Goal: Information Seeking & Learning: Check status

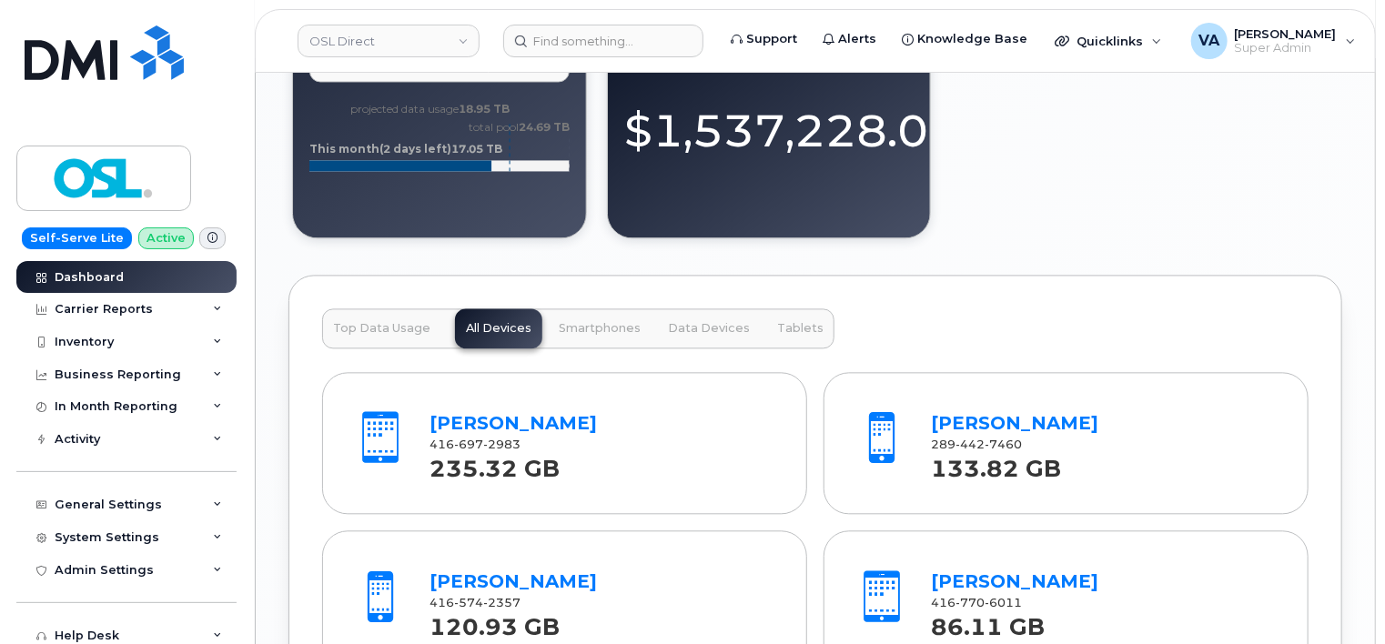
scroll to position [1830, 0]
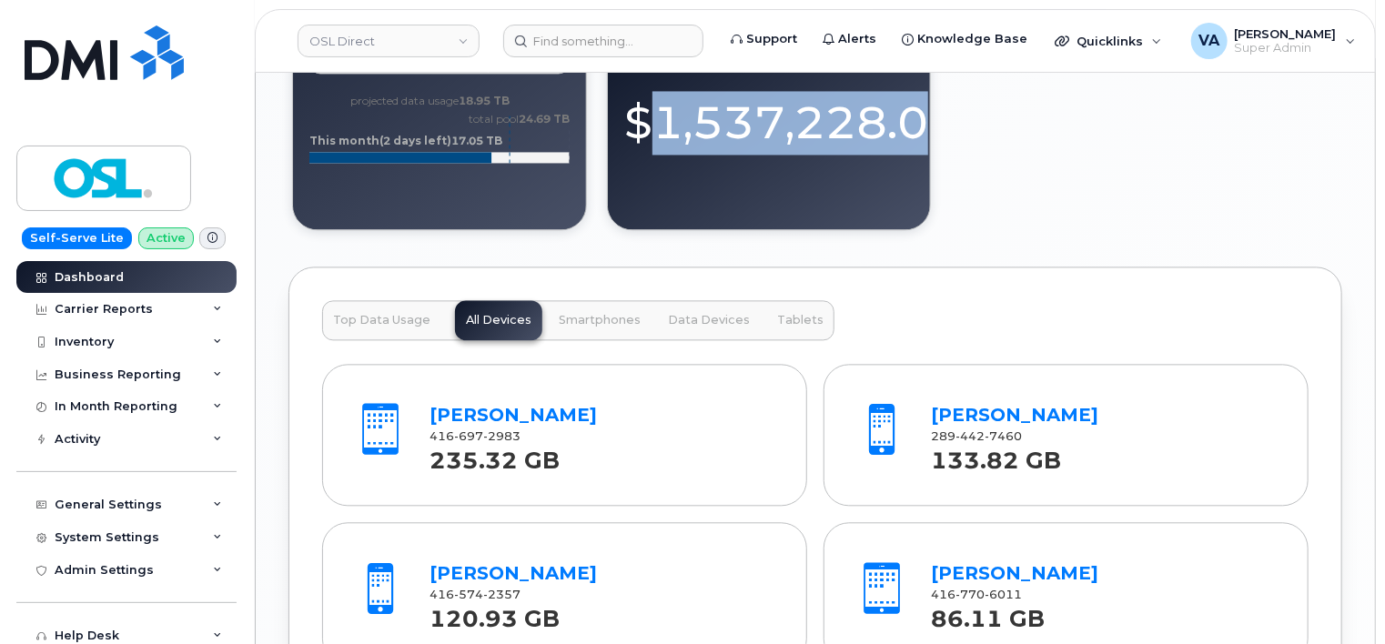
drag, startPoint x: 666, startPoint y: 118, endPoint x: 925, endPoint y: 142, distance: 259.5
click at [914, 142] on div "$1,537,228.00" at bounding box center [768, 114] width 289 height 79
drag, startPoint x: 925, startPoint y: 142, endPoint x: 864, endPoint y: 136, distance: 61.3
click at [864, 136] on div "$1,537,228.00" at bounding box center [768, 114] width 289 height 79
click at [819, 137] on div "$1,537,228.00" at bounding box center [768, 114] width 289 height 79
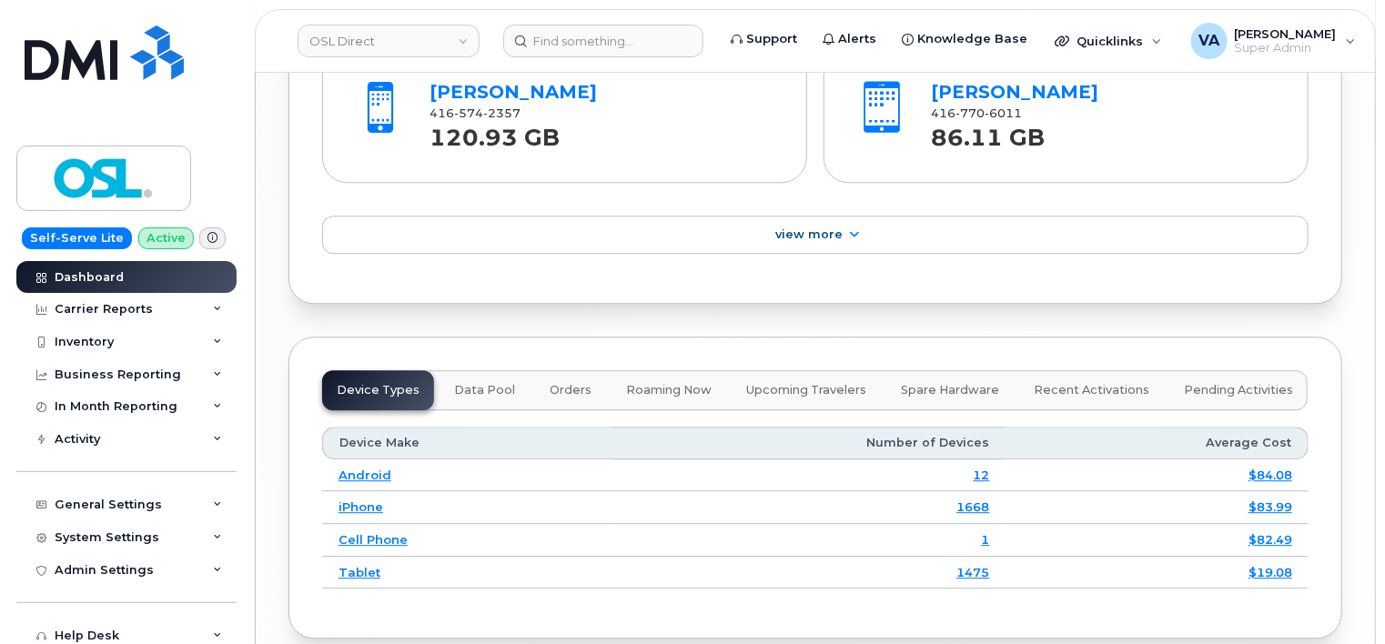
scroll to position [2308, 0]
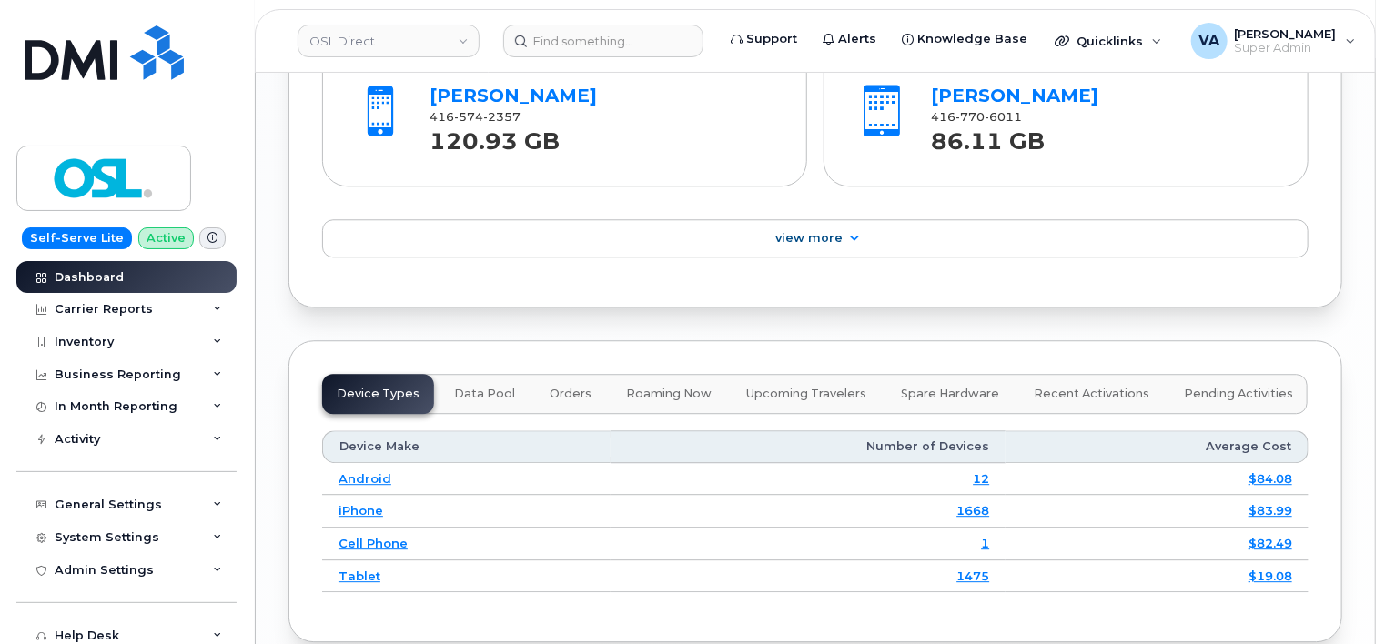
click at [479, 387] on span "Data Pool" at bounding box center [484, 394] width 61 height 15
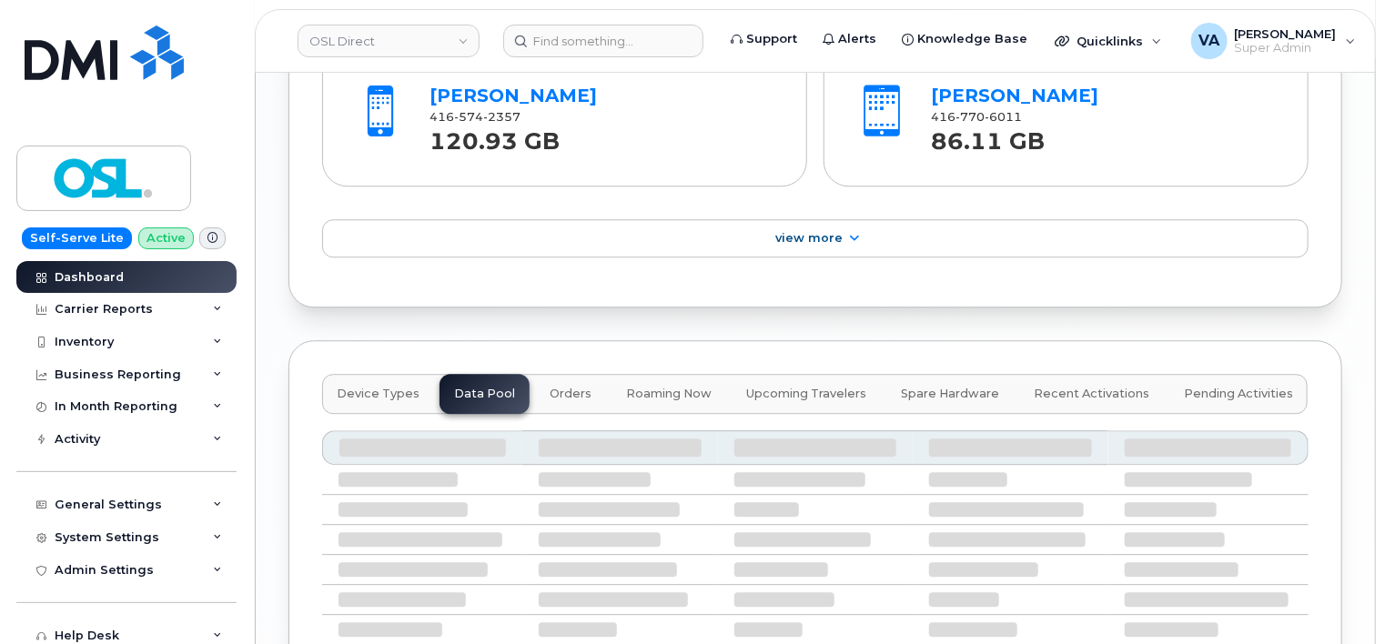
click at [568, 391] on span "Orders" at bounding box center [571, 394] width 42 height 15
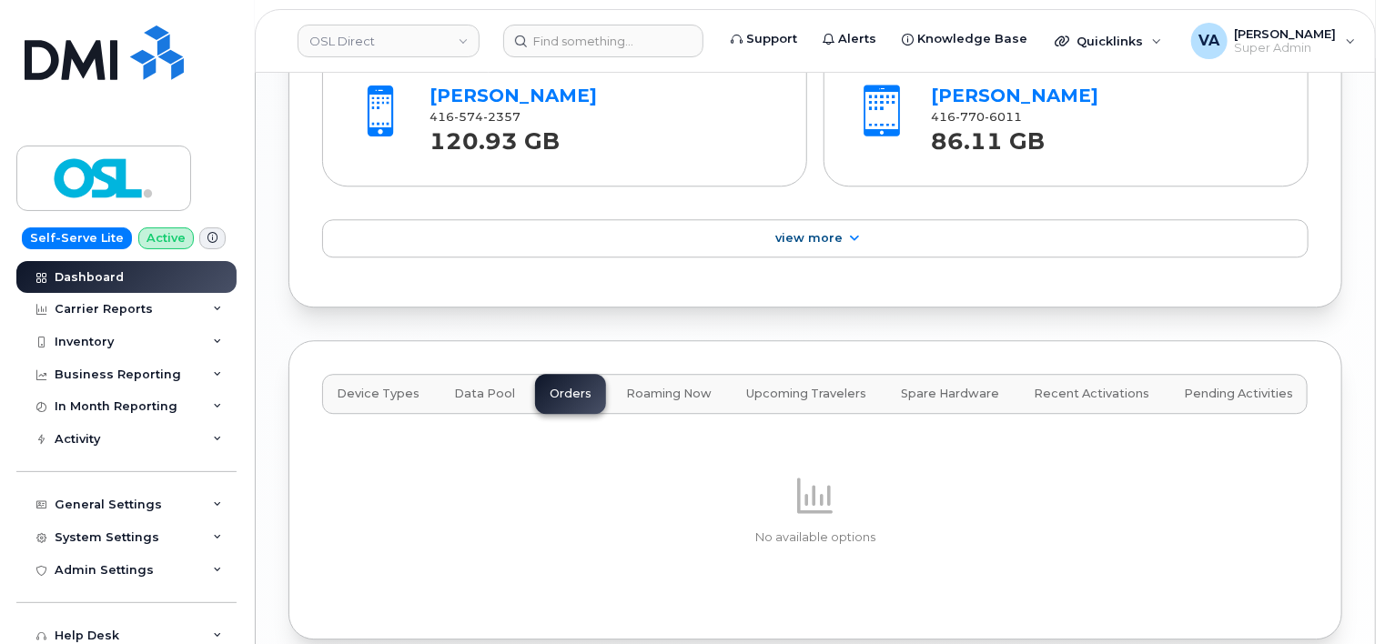
click at [659, 394] on span "Roaming Now" at bounding box center [669, 394] width 86 height 15
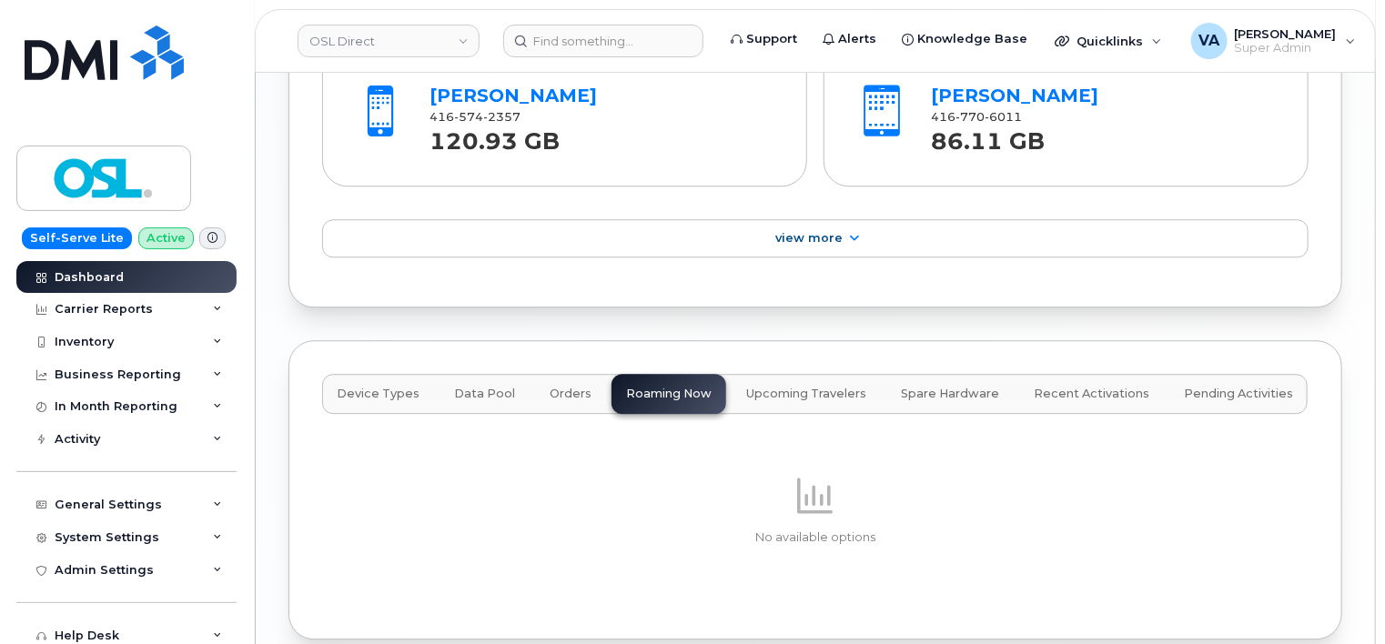
click at [773, 393] on span "Upcoming Travelers" at bounding box center [806, 394] width 120 height 15
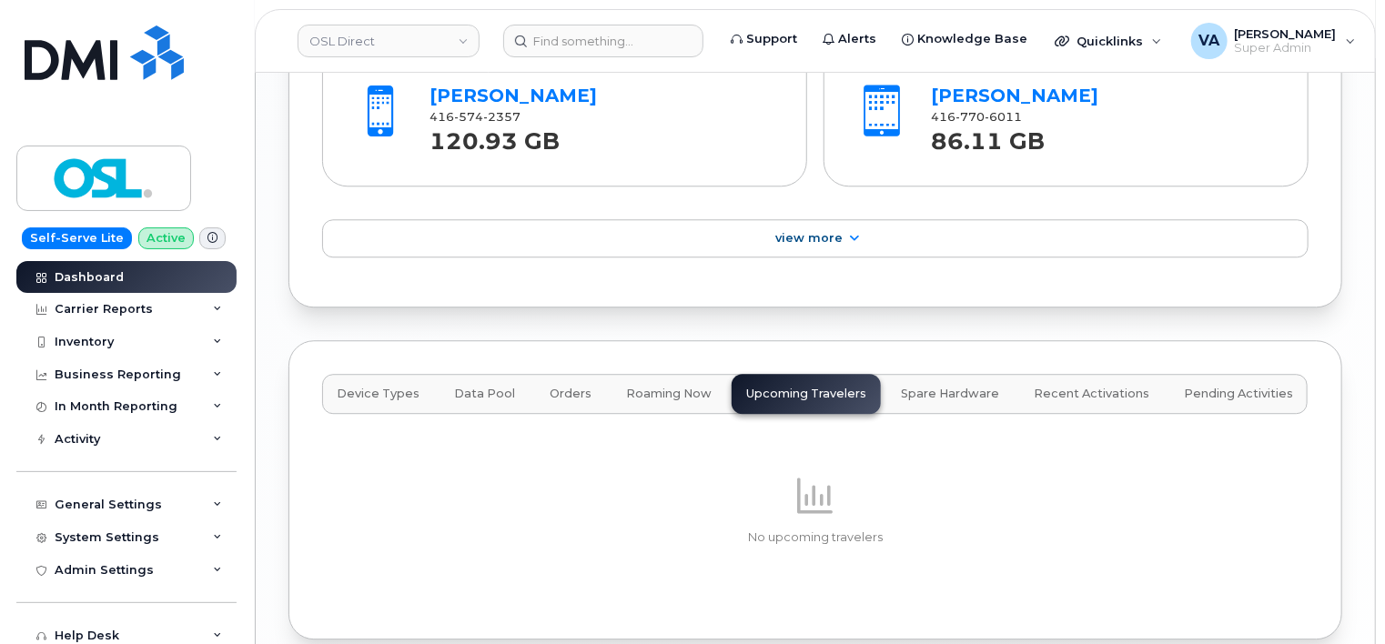
drag, startPoint x: 1382, startPoint y: 503, endPoint x: 1393, endPoint y: 386, distance: 117.9
drag, startPoint x: 1383, startPoint y: 455, endPoint x: 1381, endPoint y: 418, distance: 37.4
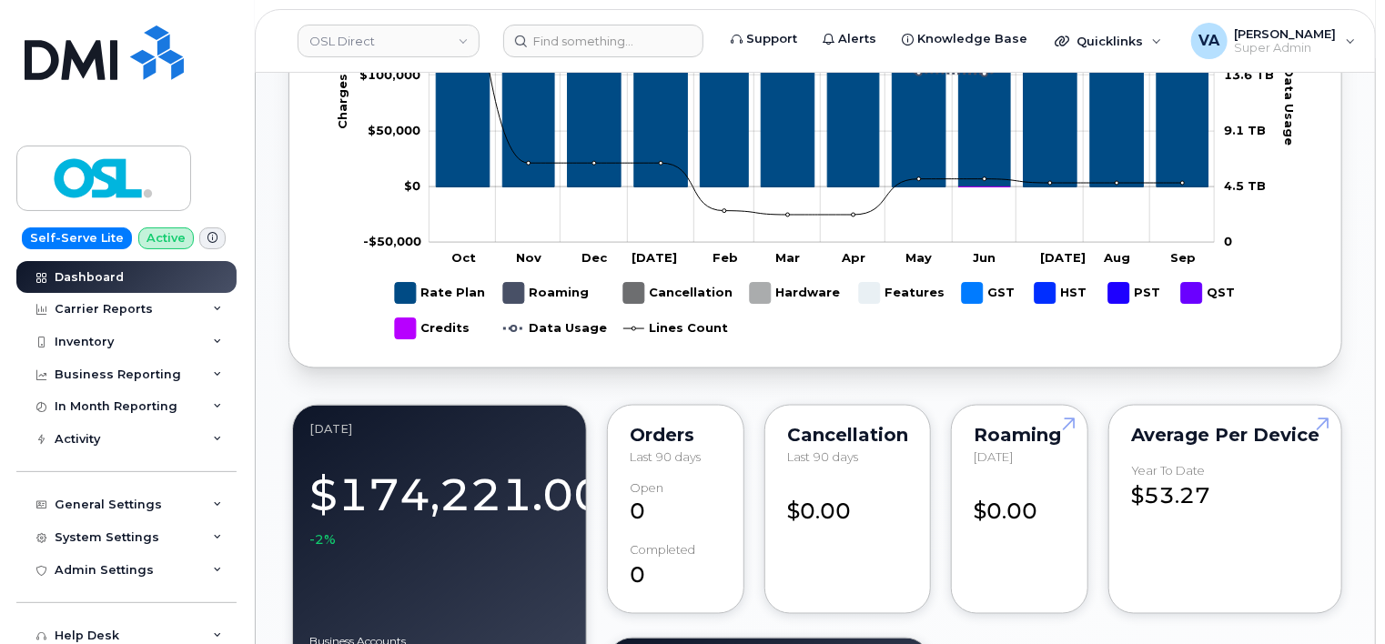
scroll to position [924, 0]
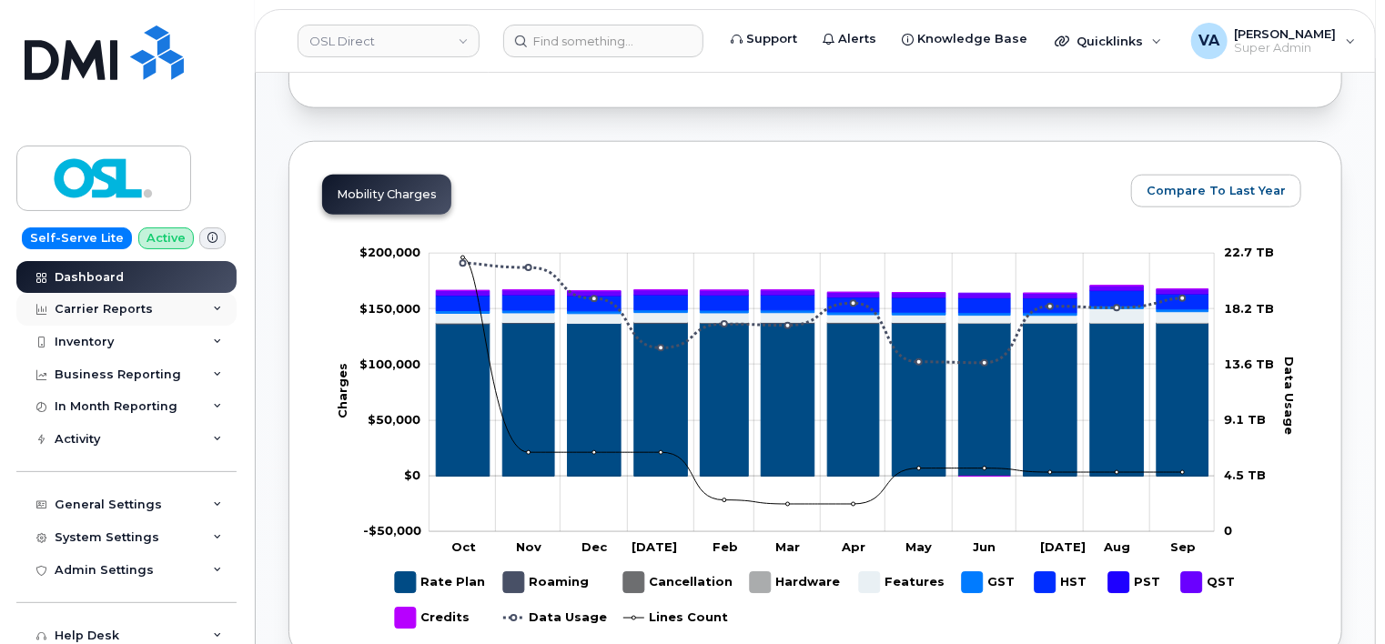
click at [126, 313] on div "Carrier Reports" at bounding box center [104, 309] width 98 height 15
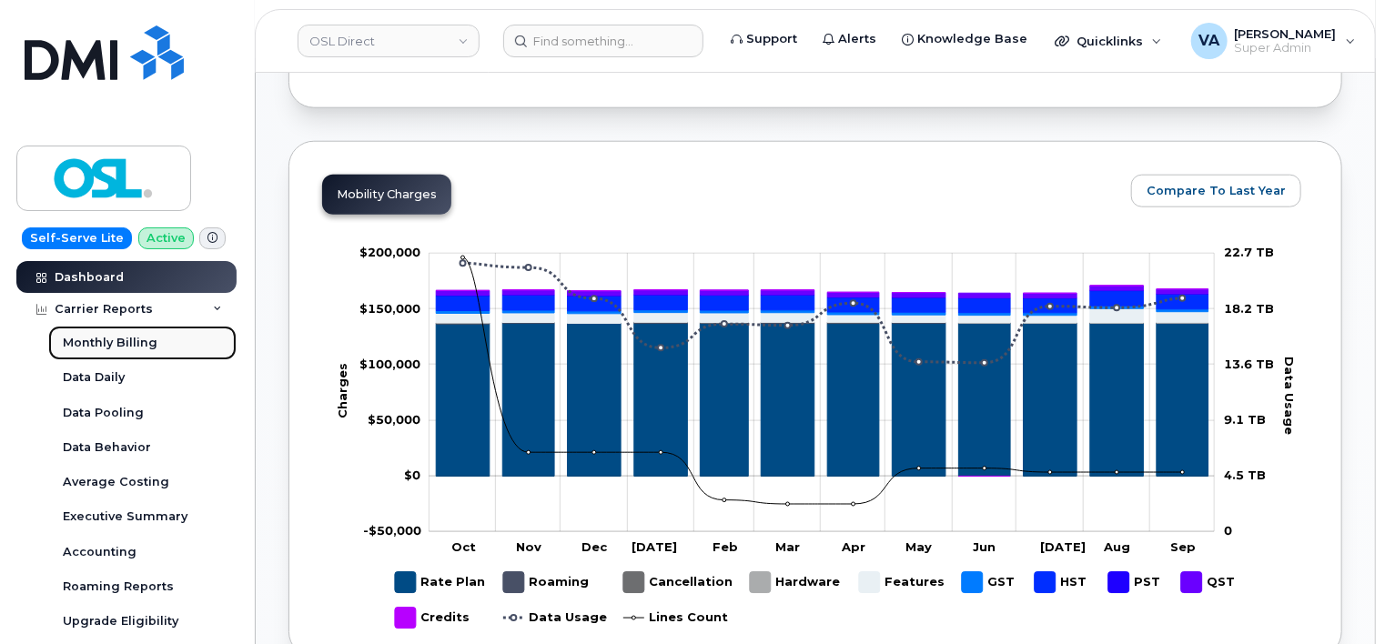
click at [106, 342] on div "Monthly Billing" at bounding box center [110, 343] width 95 height 16
click at [127, 349] on div "Monthly Billing" at bounding box center [110, 343] width 95 height 16
click at [118, 341] on div "Monthly Billing" at bounding box center [110, 343] width 95 height 16
click at [102, 371] on div "Data Daily" at bounding box center [94, 377] width 62 height 16
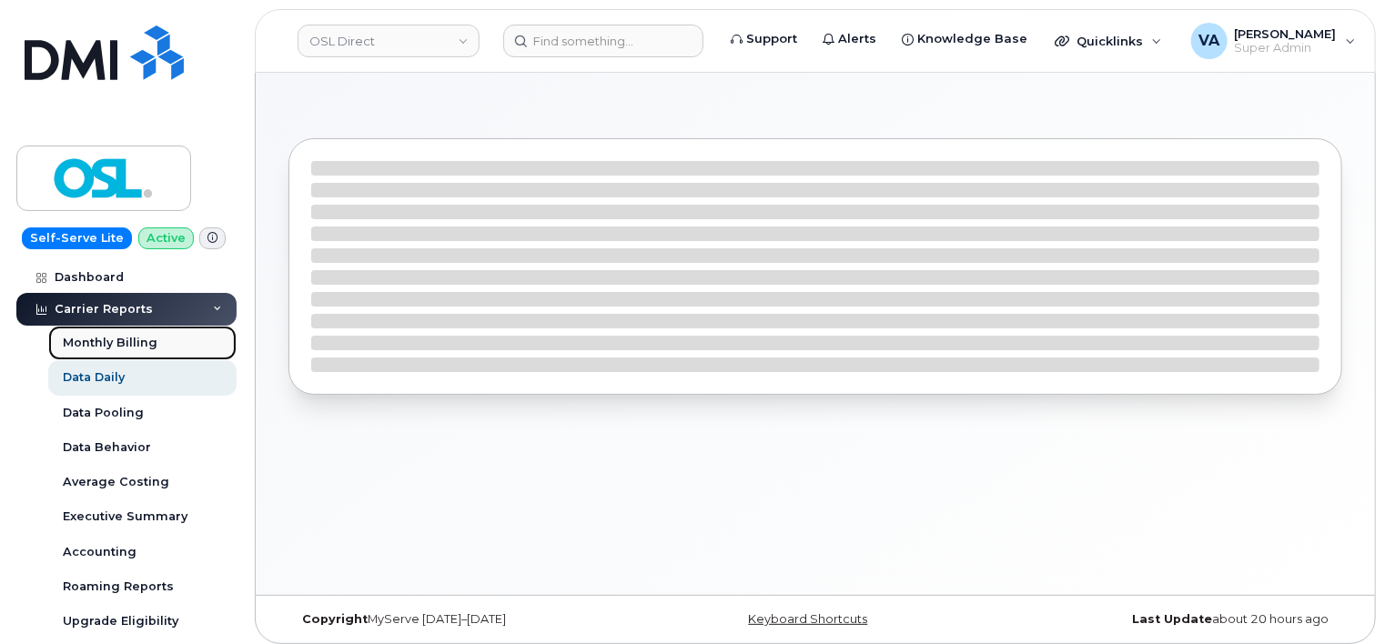
click at [126, 343] on div "Monthly Billing" at bounding box center [110, 343] width 95 height 16
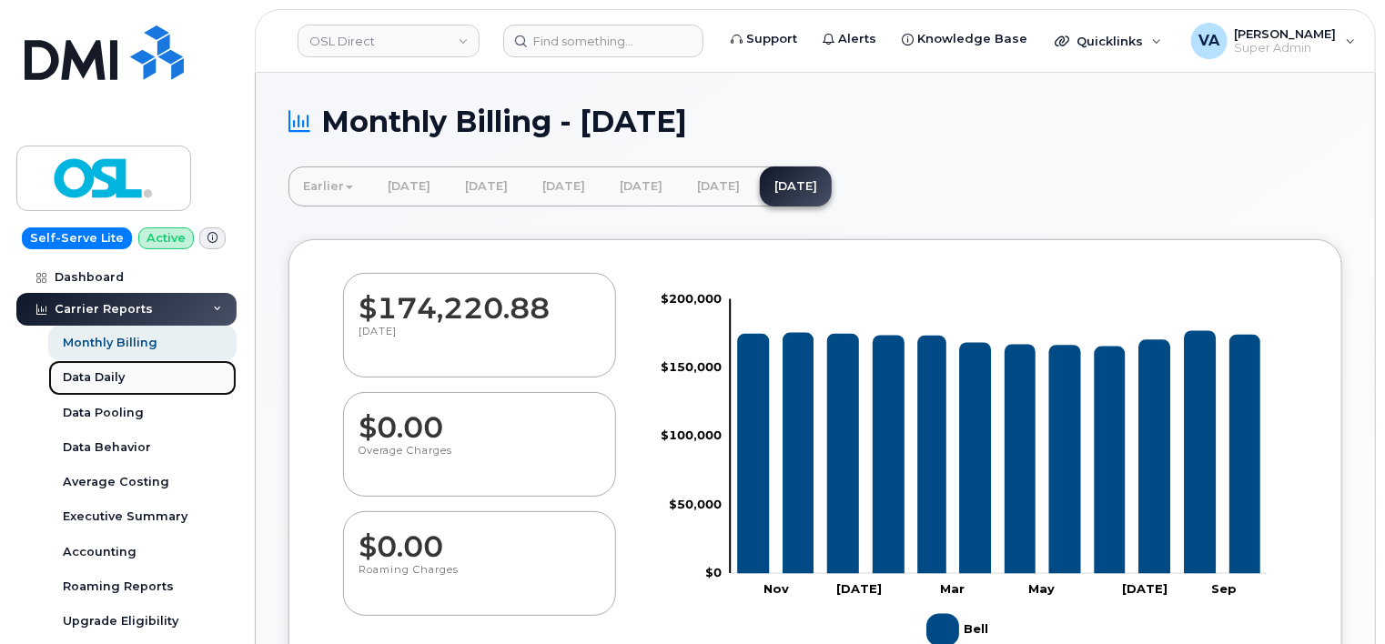
click at [105, 376] on div "Data Daily" at bounding box center [94, 377] width 62 height 16
